Goal: Check status

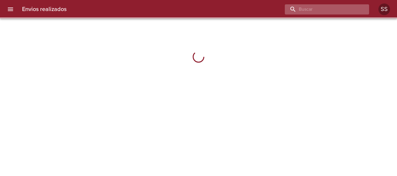
click at [324, 8] on input "buscar" at bounding box center [322, 9] width 74 height 10
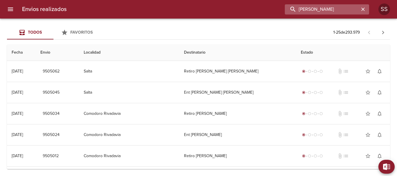
type input "[PERSON_NAME]"
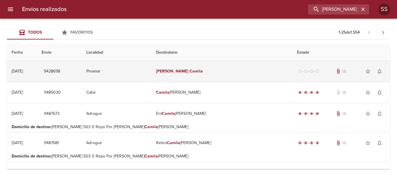
click at [189, 72] on em "Camila" at bounding box center [195, 71] width 13 height 5
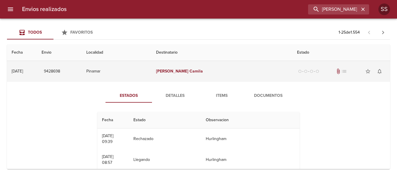
click at [205, 72] on td "[PERSON_NAME]" at bounding box center [221, 71] width 141 height 21
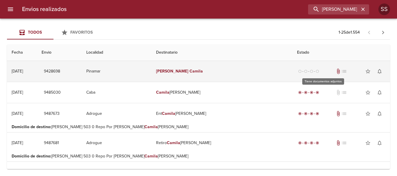
click at [335, 71] on span "attach_file" at bounding box center [338, 72] width 6 height 6
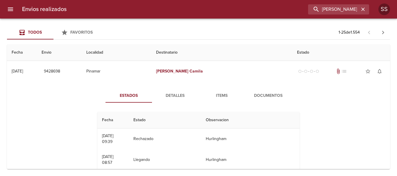
click at [178, 95] on span "Detalles" at bounding box center [175, 95] width 40 height 7
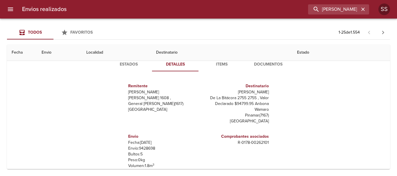
scroll to position [21, 0]
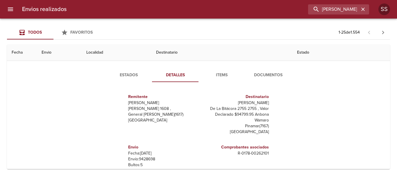
click at [216, 75] on span "Items" at bounding box center [222, 75] width 40 height 7
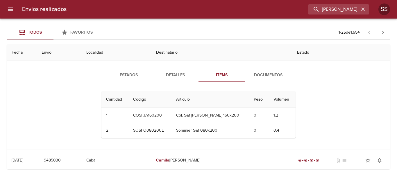
click at [260, 72] on span "Documentos" at bounding box center [268, 75] width 40 height 7
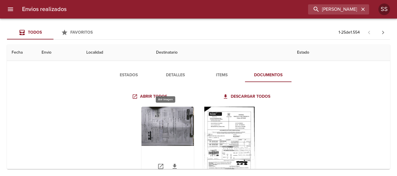
click at [179, 126] on div "Tabla de envíos del cliente" at bounding box center [168, 143] width 52 height 73
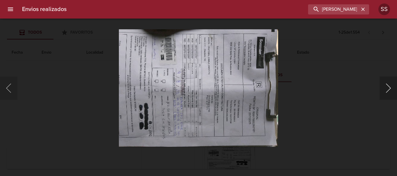
click at [387, 85] on button "Siguiente" at bounding box center [387, 88] width 17 height 23
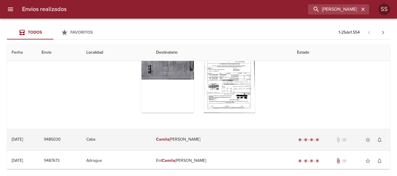
scroll to position [58, 0]
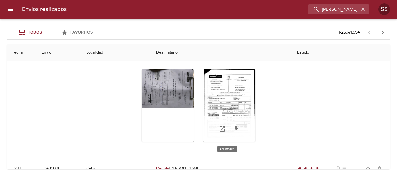
click at [231, 104] on div "Tabla de envíos del cliente" at bounding box center [229, 105] width 52 height 73
